Goal: Task Accomplishment & Management: Manage account settings

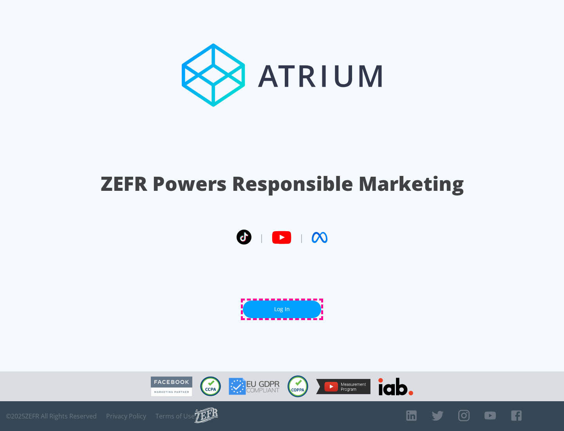
click at [282, 309] on link "Log In" at bounding box center [282, 309] width 78 height 18
